Goal: Transaction & Acquisition: Purchase product/service

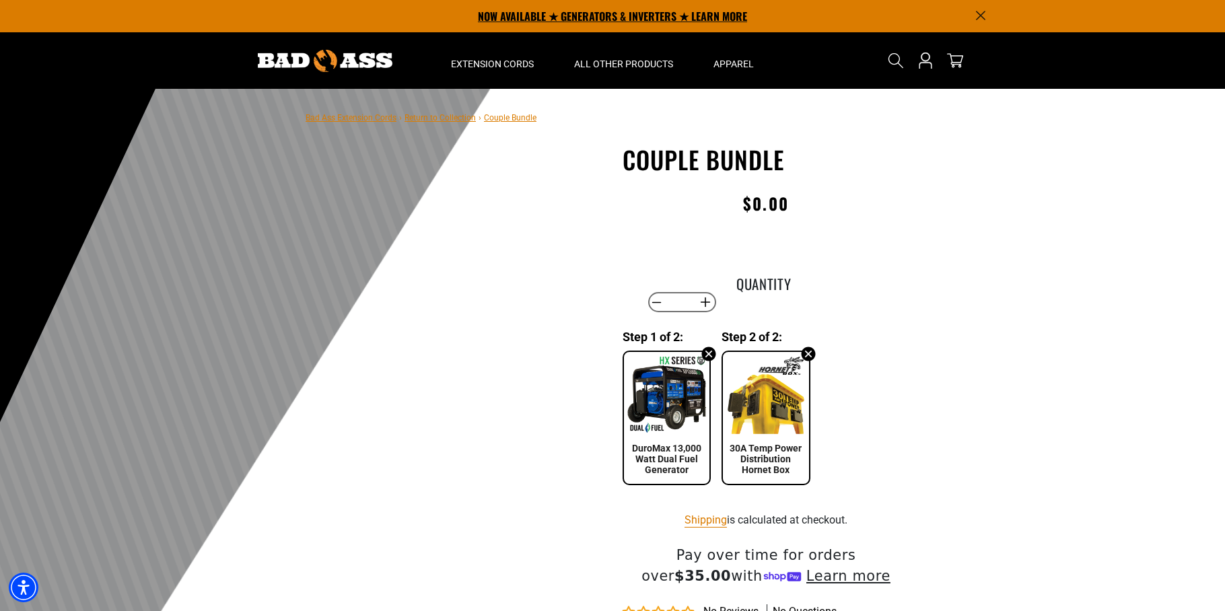
click at [536, 14] on p "NOW AVAILABLE ★ GENERATORS & INVERTERS ★ LEARN MORE" at bounding box center [612, 16] width 747 height 32
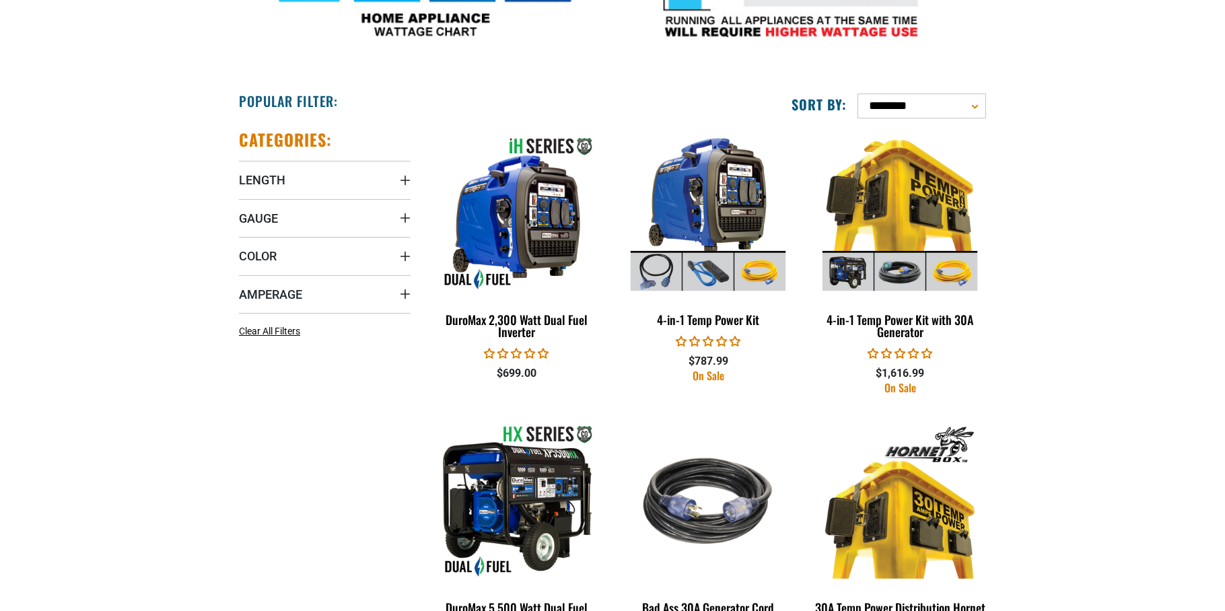
scroll to position [674, 0]
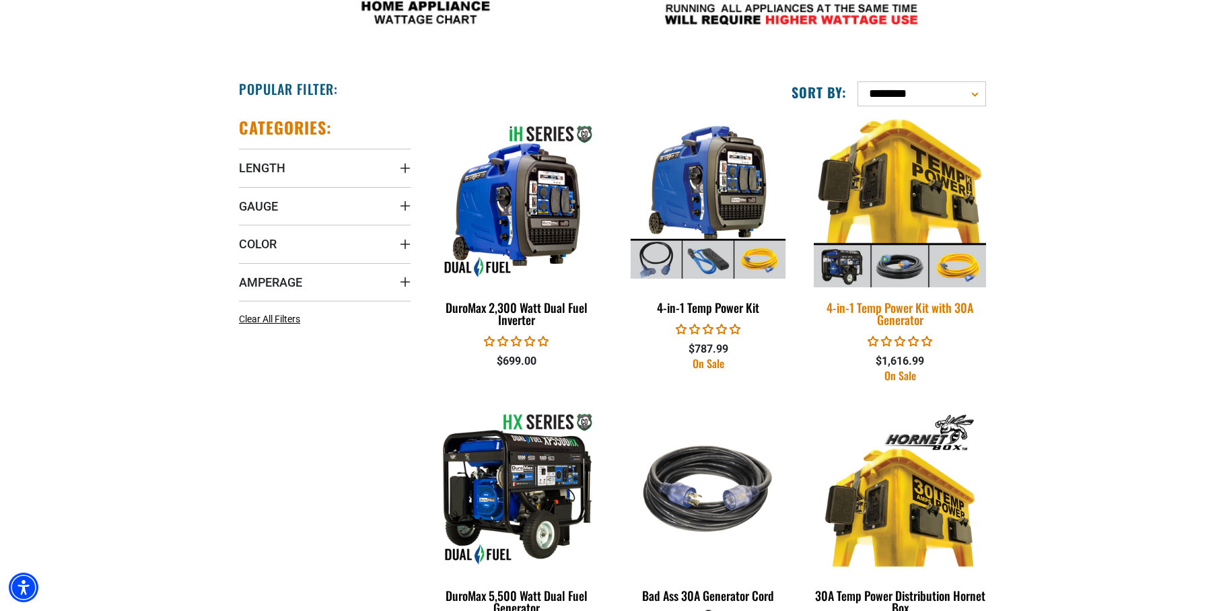
click at [909, 189] on img at bounding box center [900, 201] width 188 height 172
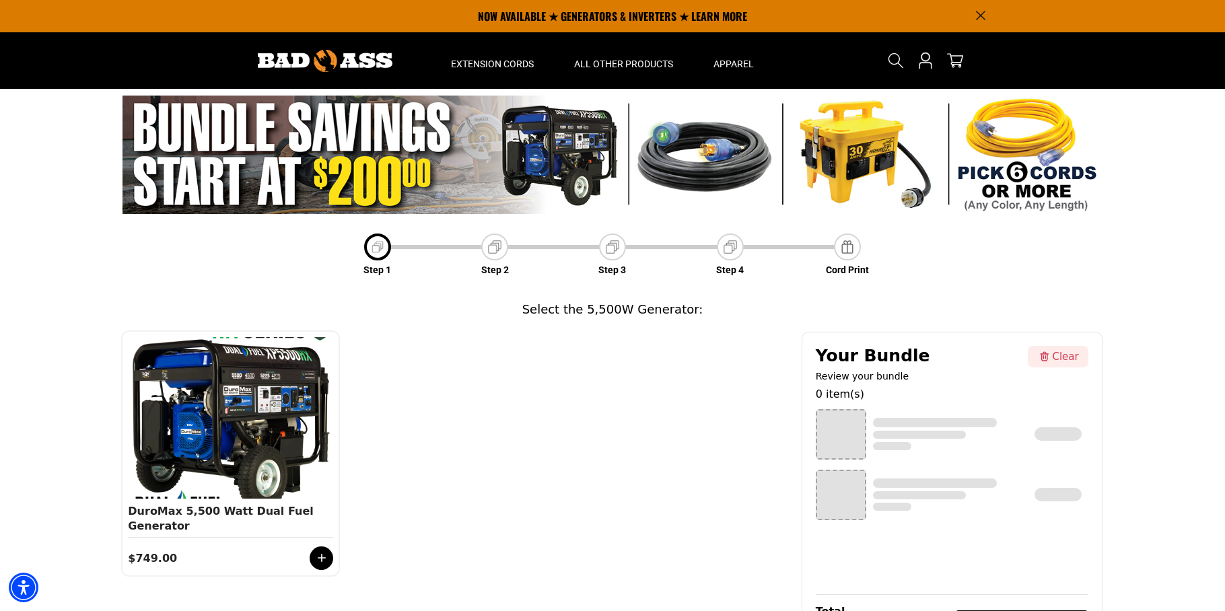
click at [46, 176] on div "Step 1 Step 2 Step 3 Step 4 Cord Print Select the 5,500W Generator: Category 1 …" at bounding box center [612, 379] width 1225 height 580
